Goal: Information Seeking & Learning: Learn about a topic

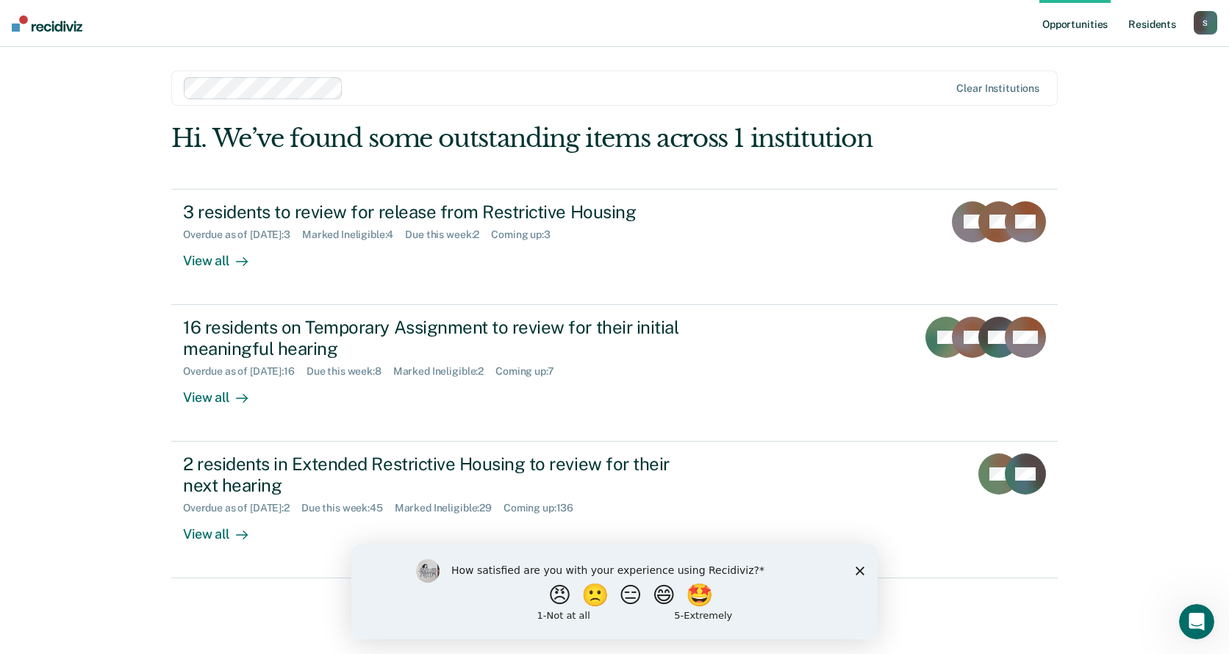
click at [1146, 19] on link "Resident s" at bounding box center [1153, 23] width 54 height 47
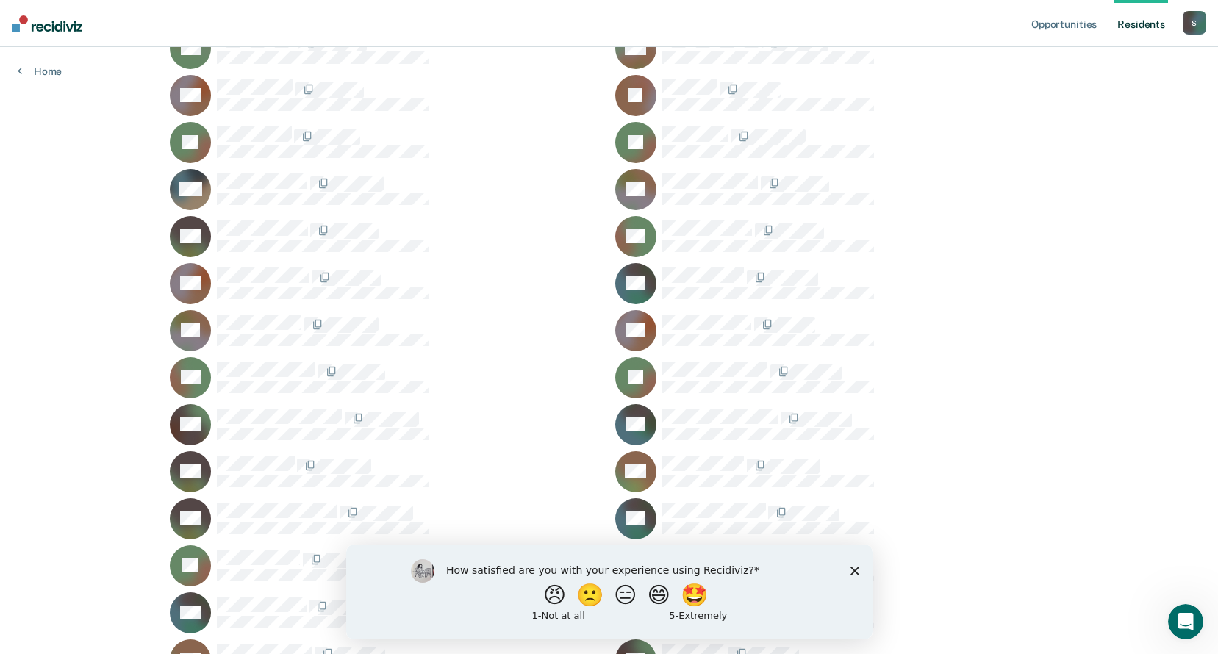
scroll to position [7794, 0]
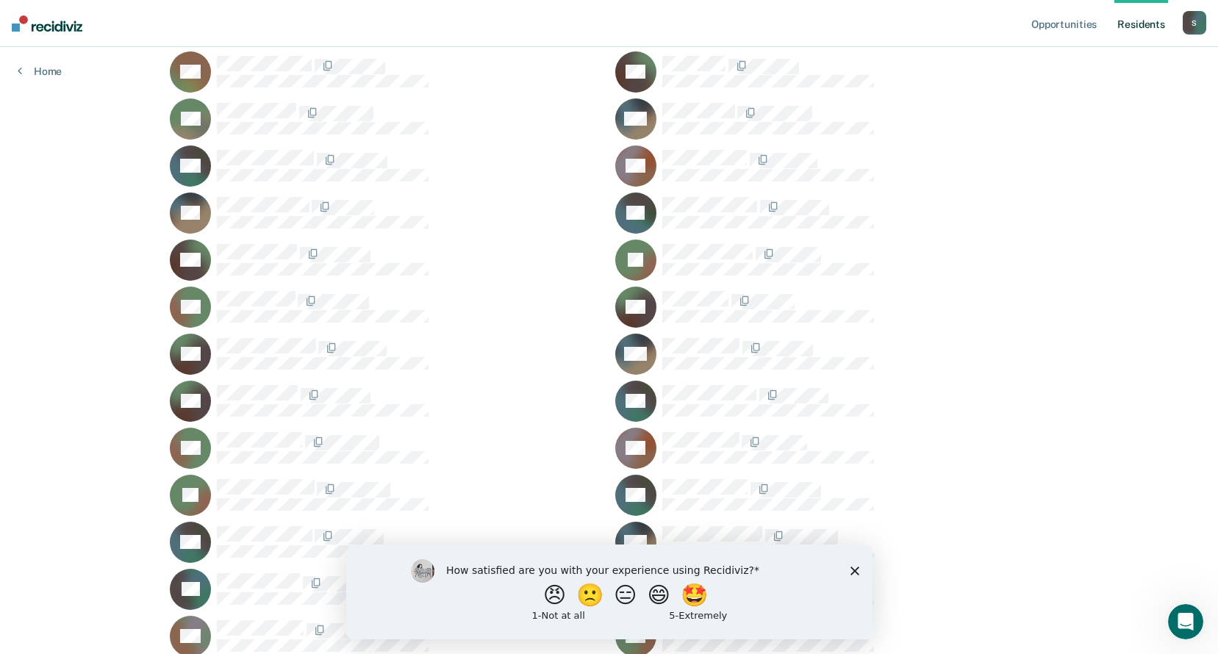
click at [852, 569] on polygon "Close survey" at bounding box center [854, 570] width 9 height 9
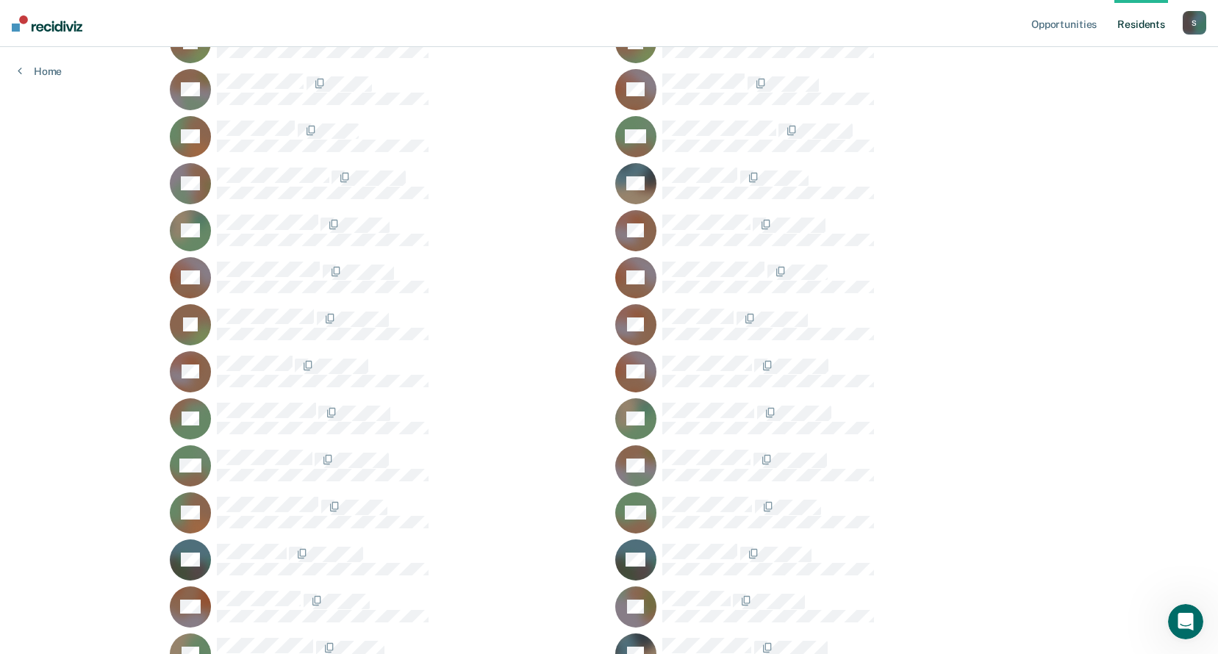
scroll to position [16911, 0]
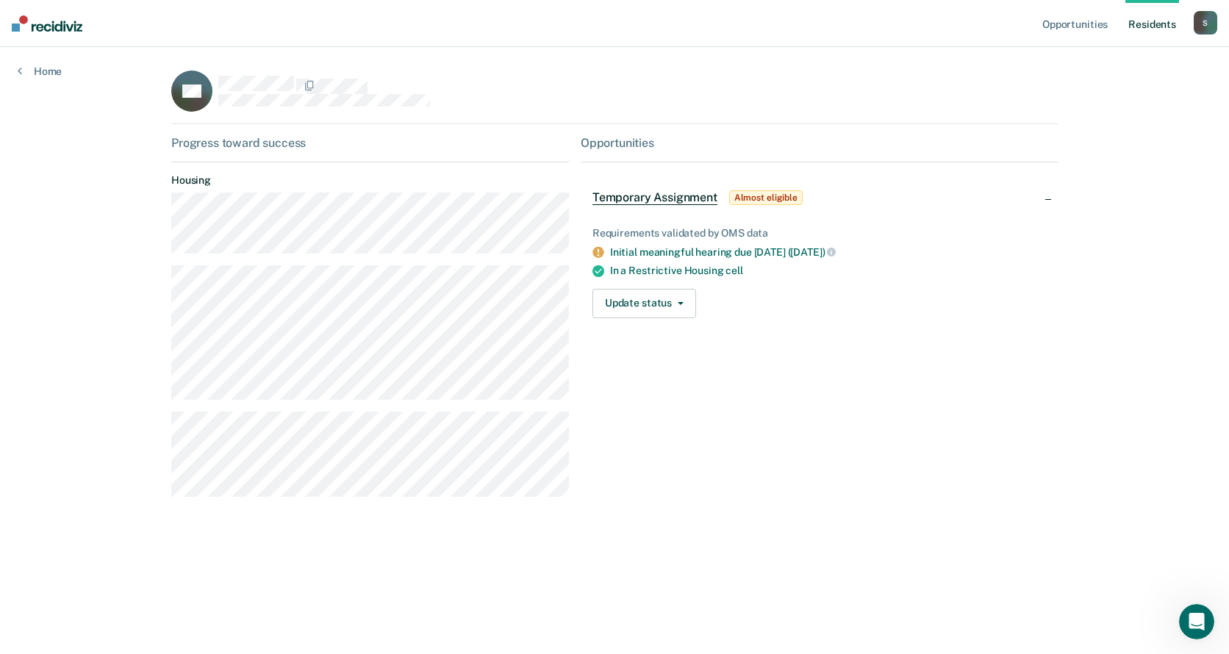
click at [1154, 20] on link "Resident s" at bounding box center [1153, 23] width 54 height 47
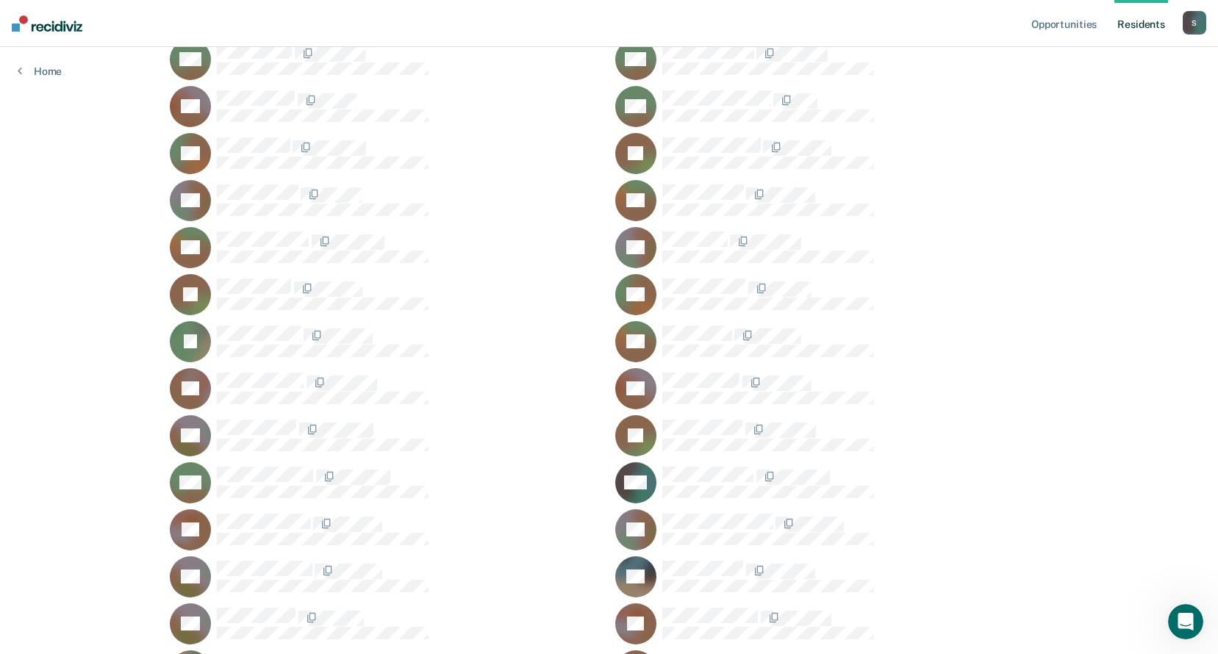
scroll to position [15450, 0]
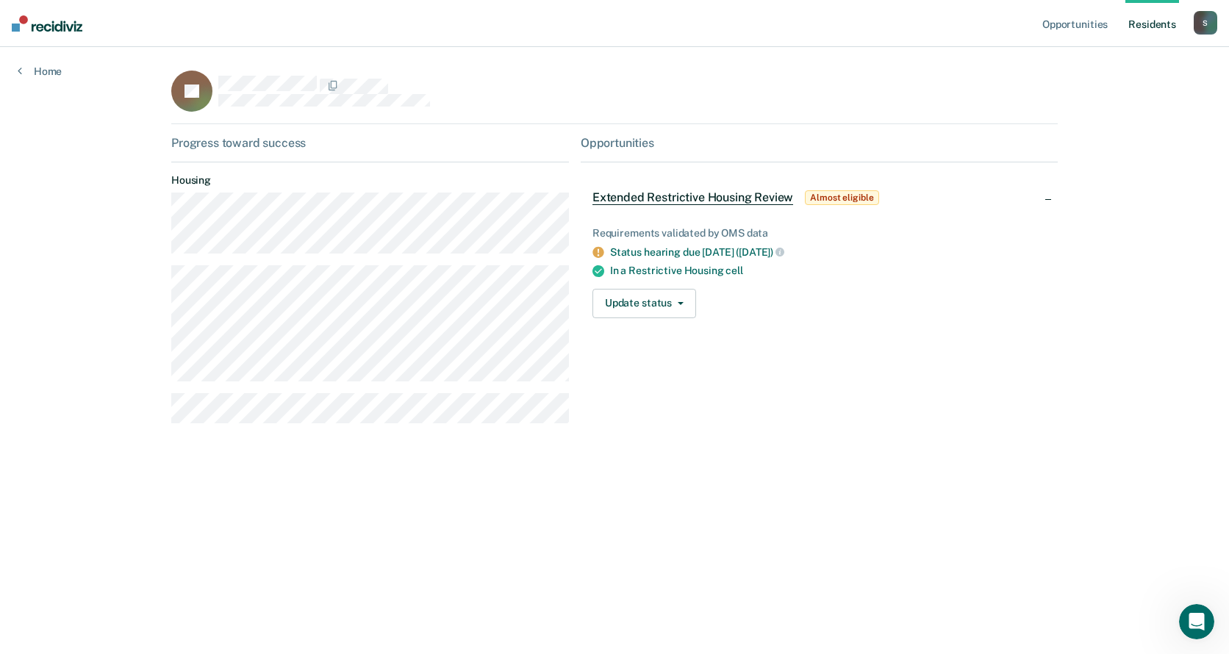
click at [471, 513] on main "JS Progress toward success Housing Opportunities Extended Restrictive Housing R…" at bounding box center [615, 333] width 922 height 572
click at [1152, 26] on link "Resident s" at bounding box center [1153, 23] width 54 height 47
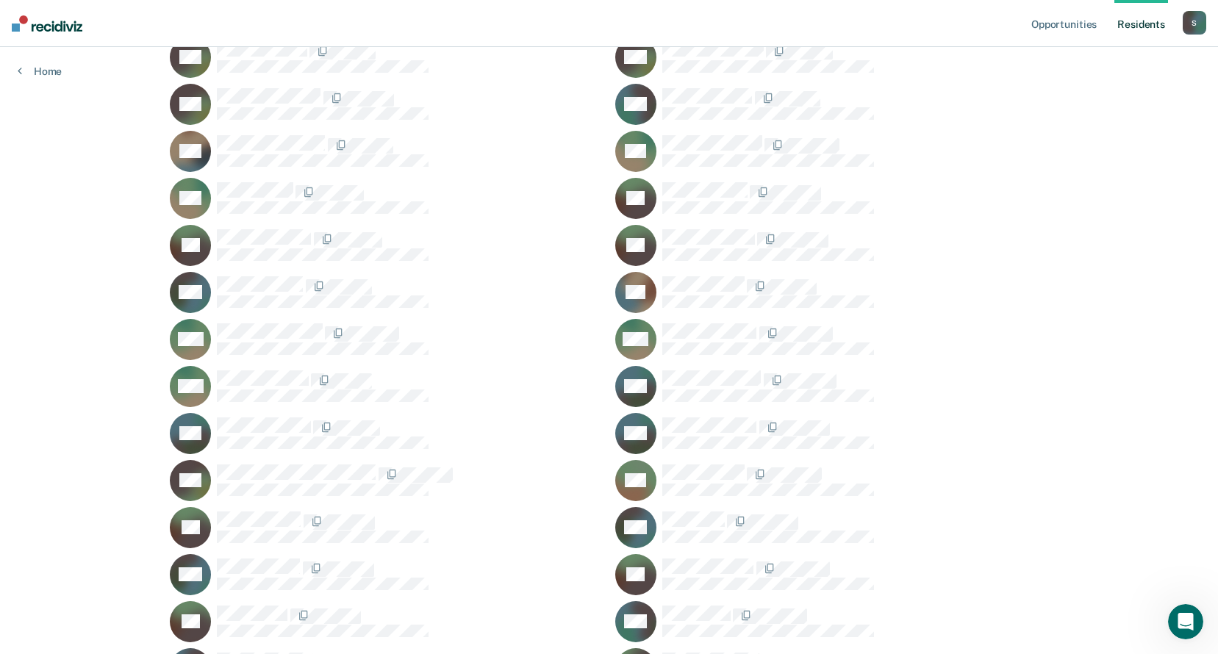
scroll to position [18955, 0]
